Goal: Information Seeking & Learning: Learn about a topic

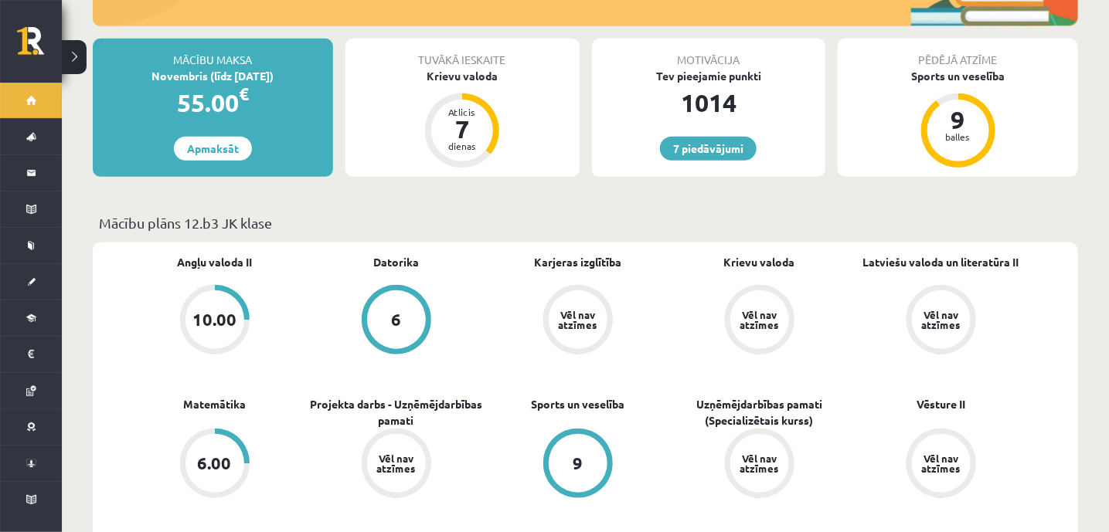
scroll to position [287, 0]
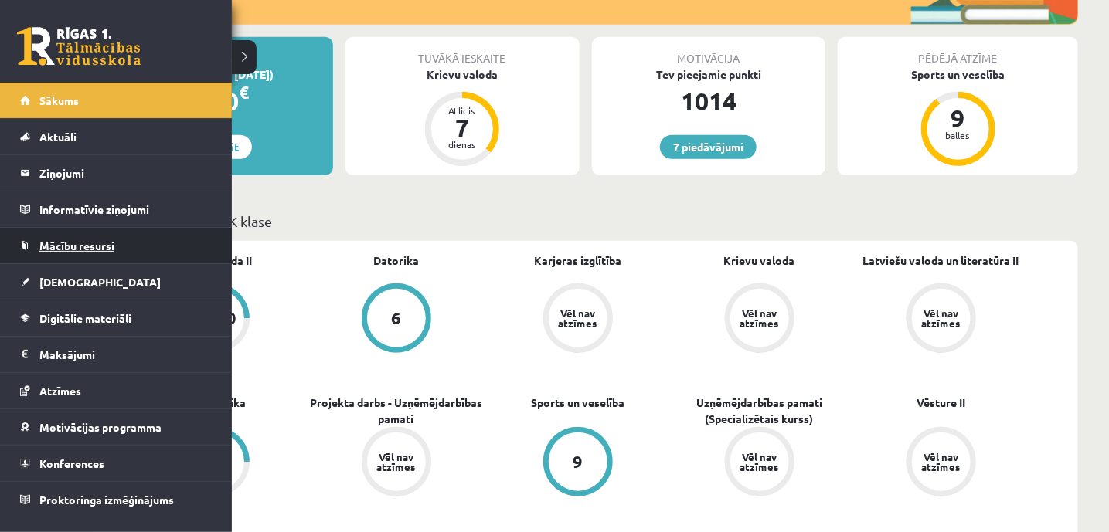
click at [61, 245] on span "Mācību resursi" at bounding box center [76, 246] width 75 height 14
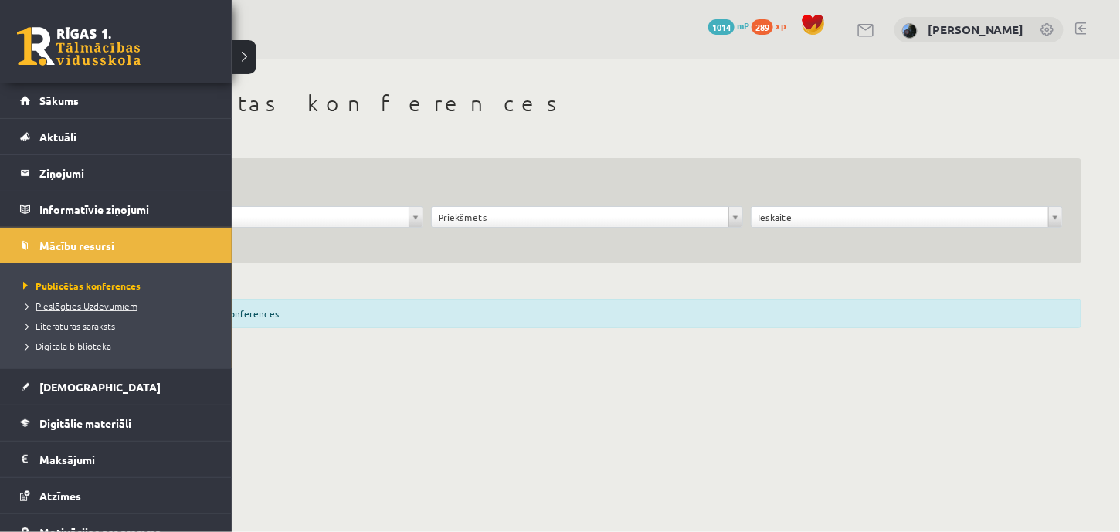
click at [64, 307] on span "Pieslēgties Uzdevumiem" at bounding box center [78, 306] width 118 height 12
click at [75, 287] on span "Publicētas konferences" at bounding box center [76, 286] width 114 height 12
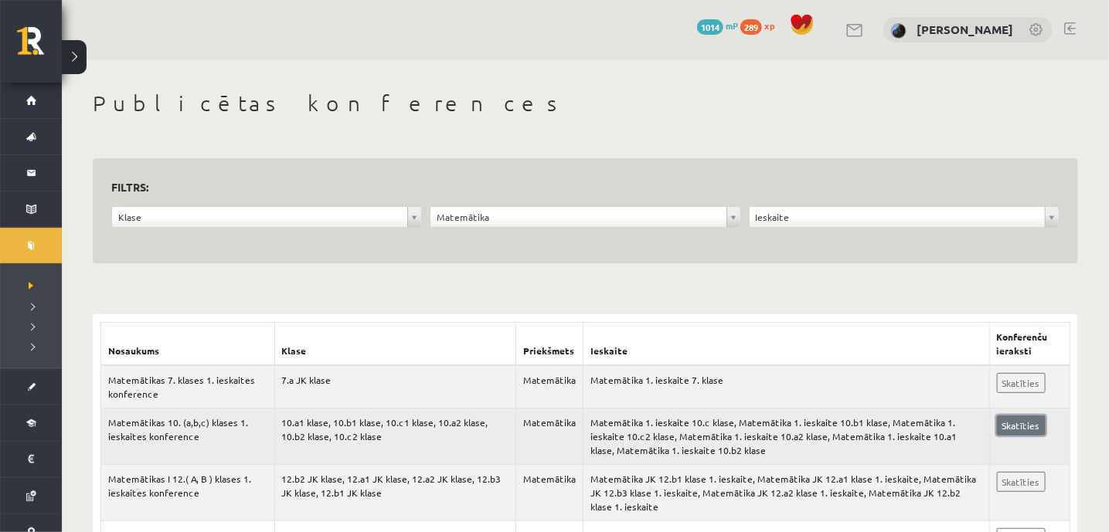
click at [1013, 418] on link "Skatīties" at bounding box center [1021, 426] width 49 height 20
